Goal: Task Accomplishment & Management: Use online tool/utility

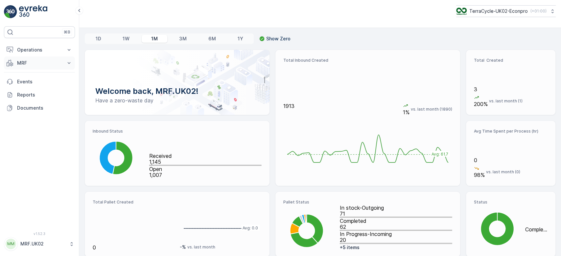
click at [26, 62] on p "MRF" at bounding box center [39, 63] width 45 height 7
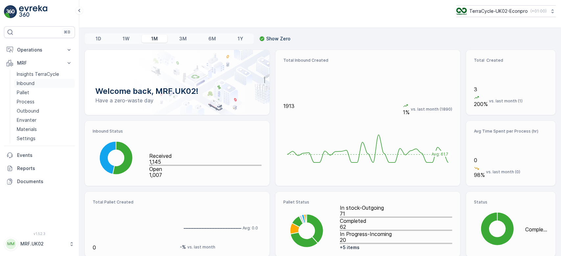
click at [28, 87] on link "Inbound" at bounding box center [44, 83] width 61 height 9
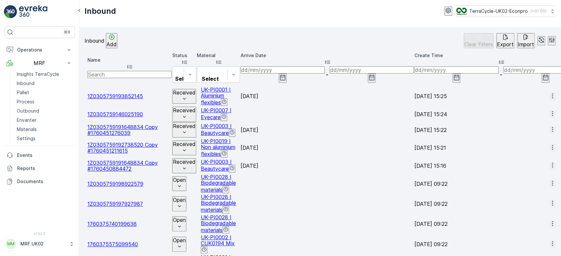
click at [193, 107] on td "Received" at bounding box center [184, 114] width 24 height 15
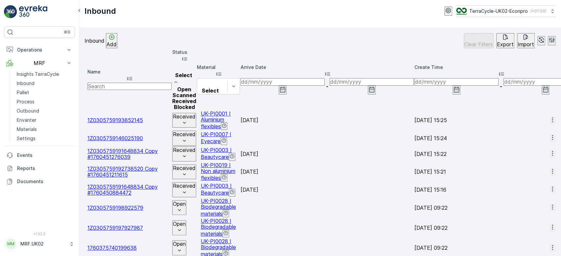
click at [192, 93] on span "Scanned" at bounding box center [184, 95] width 23 height 7
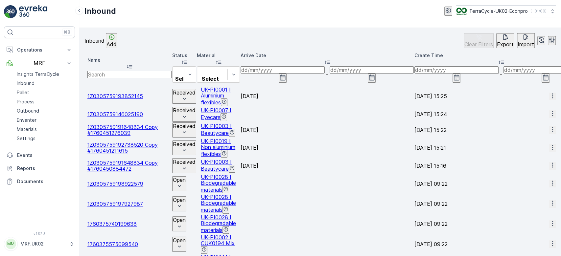
click at [160, 71] on input "text" at bounding box center [129, 74] width 84 height 7
